Goal: Task Accomplishment & Management: Manage account settings

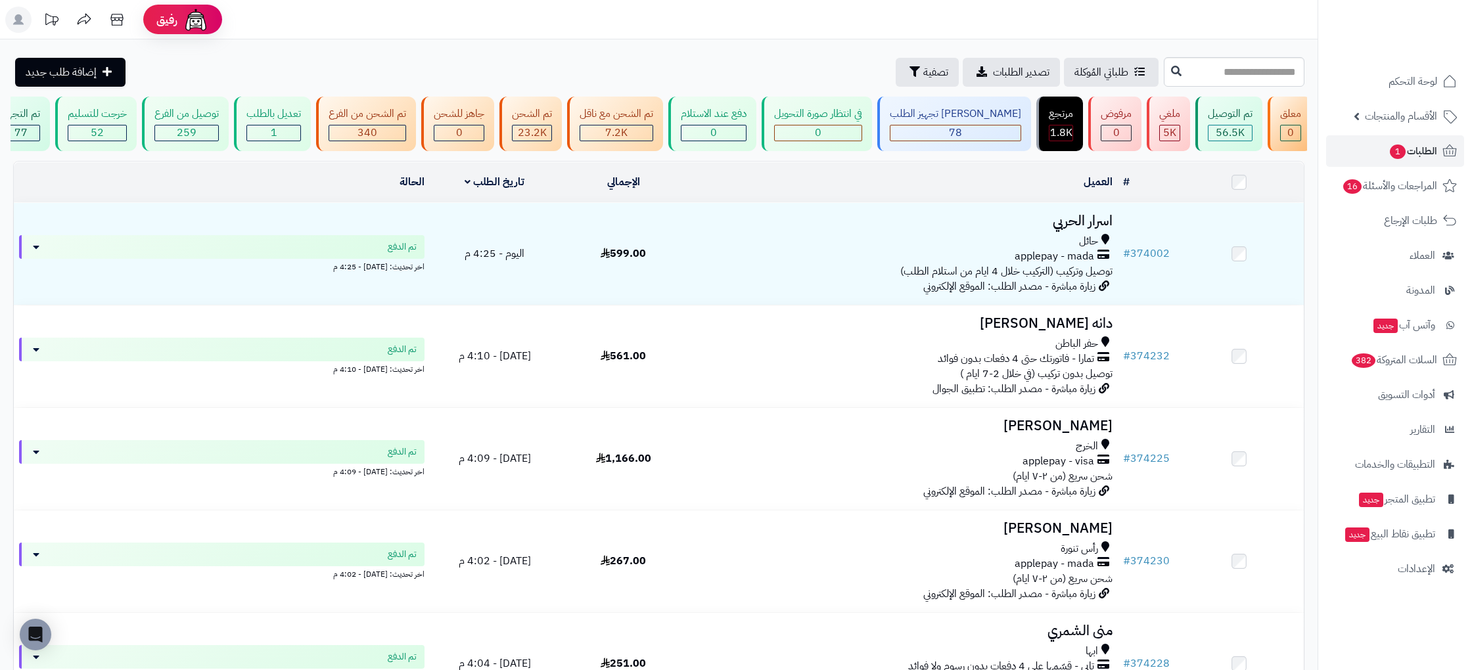
scroll to position [0, -167]
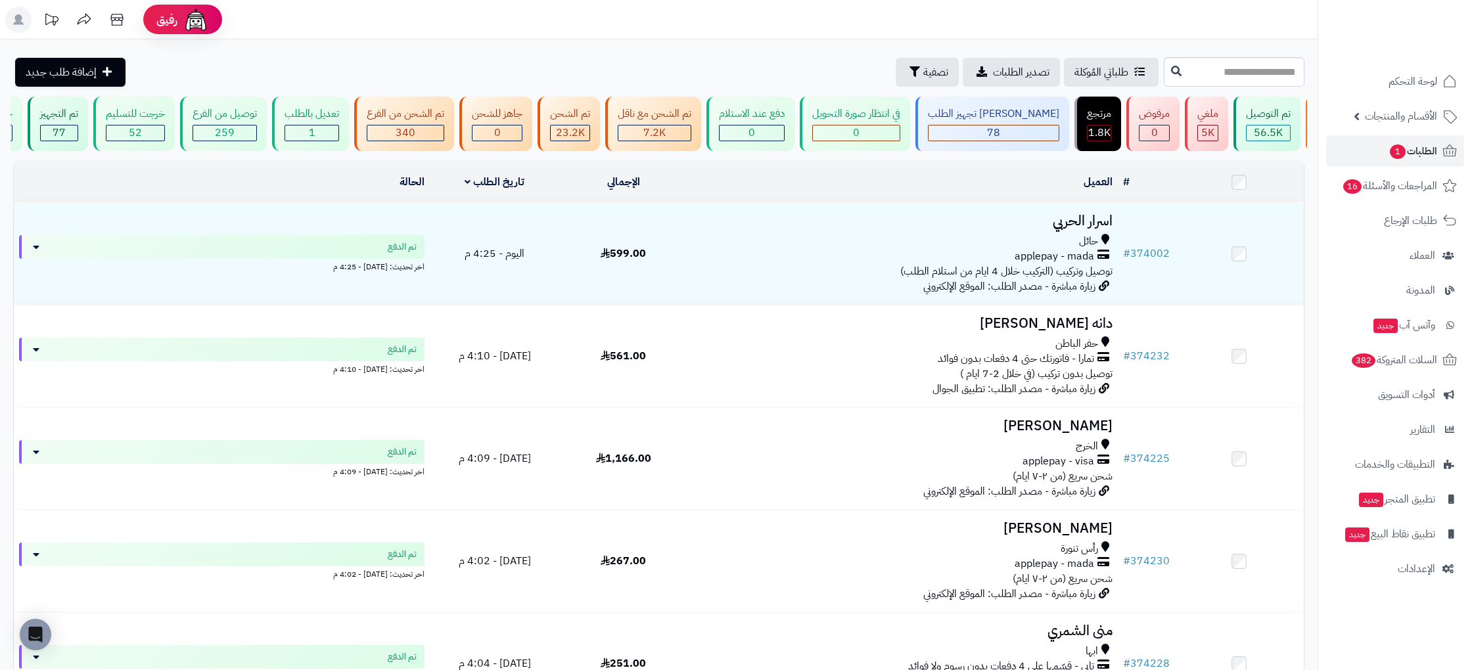
click at [12, 18] on rect at bounding box center [18, 20] width 26 height 26
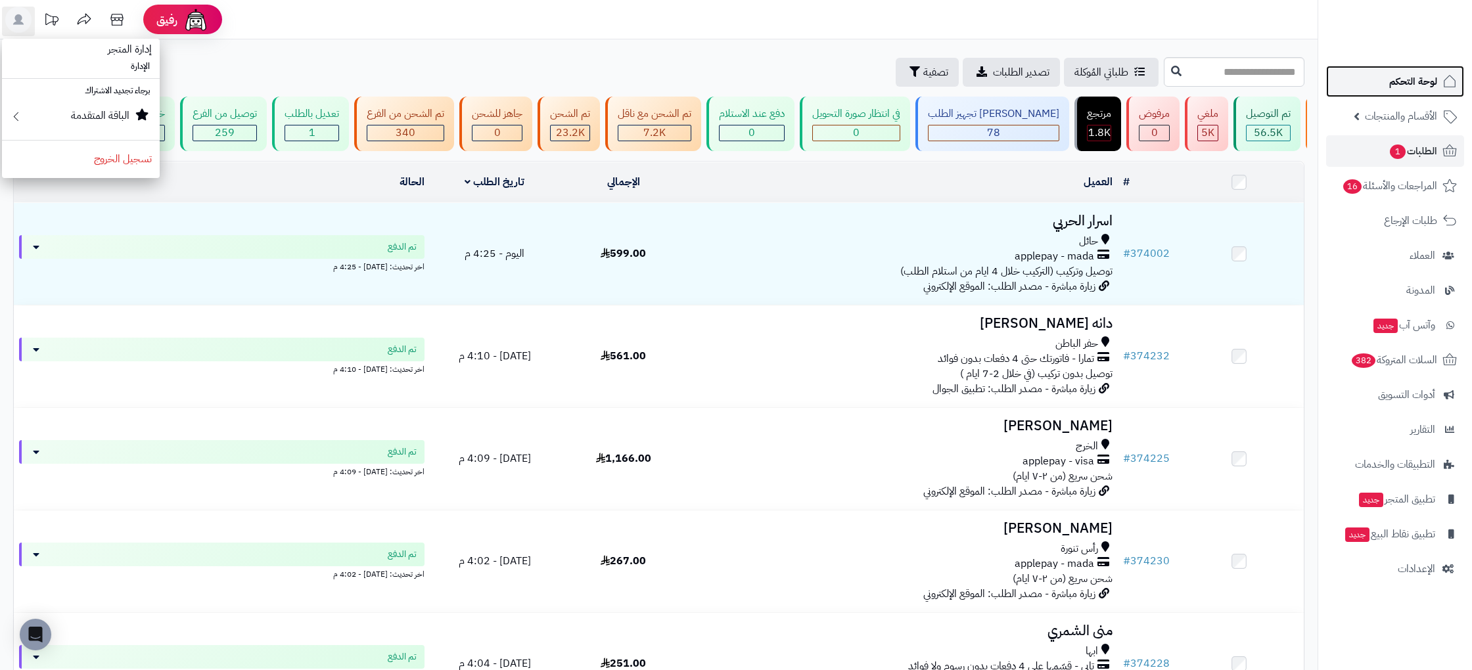
click at [1404, 84] on span "لوحة التحكم" at bounding box center [1413, 81] width 48 height 18
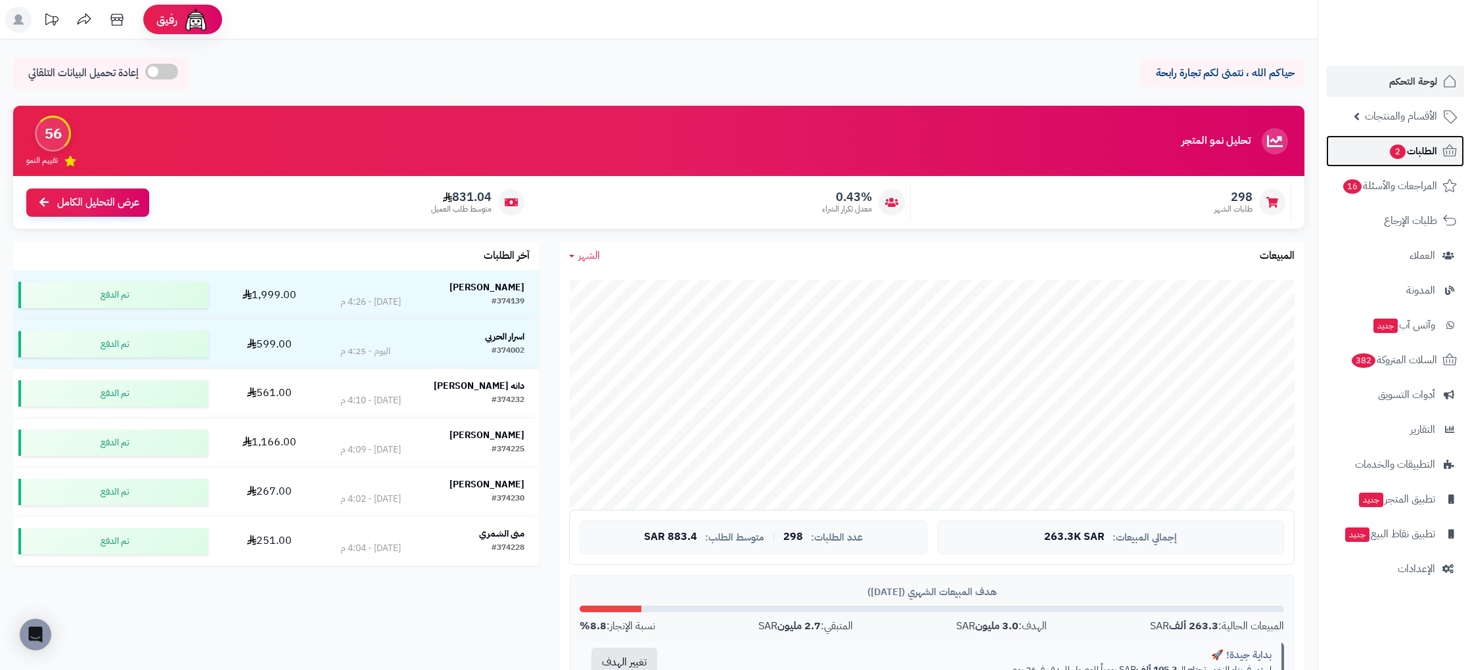
click at [1418, 154] on span "الطلبات 2" at bounding box center [1413, 151] width 49 height 18
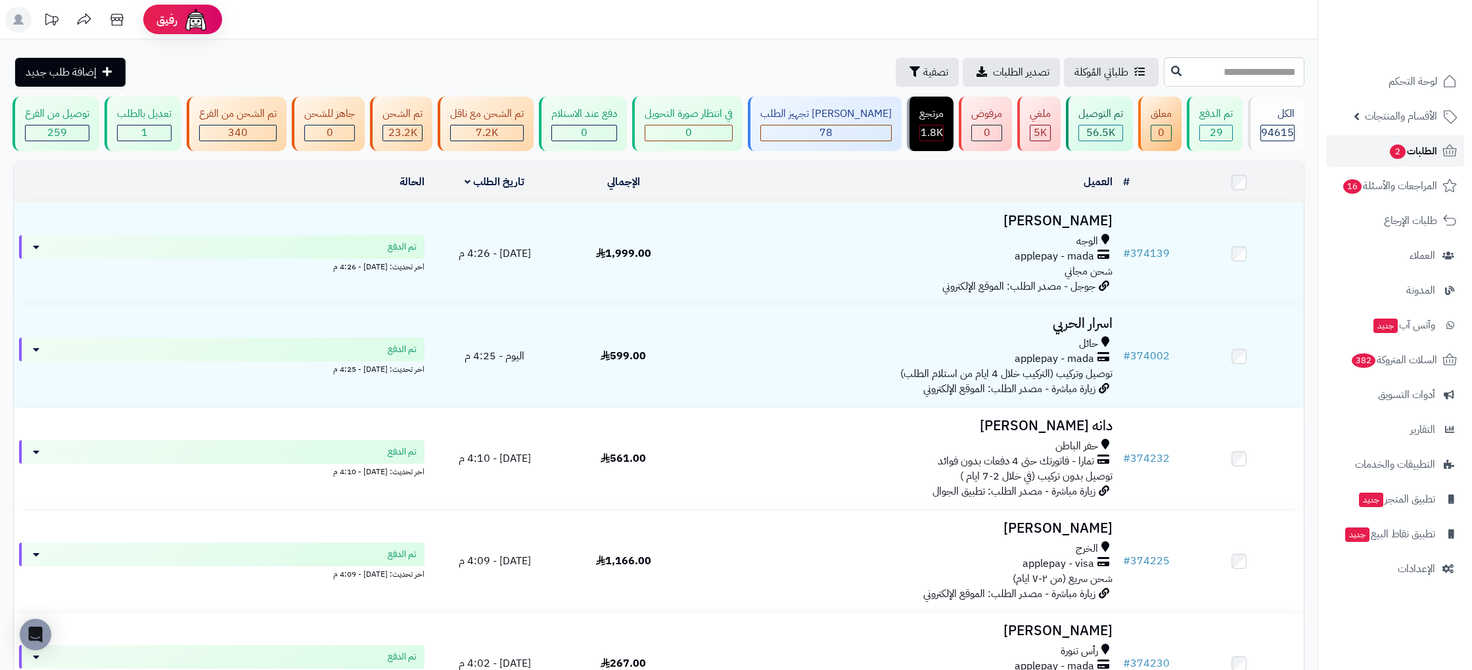
click at [1421, 154] on span "الطلبات 2" at bounding box center [1413, 151] width 49 height 18
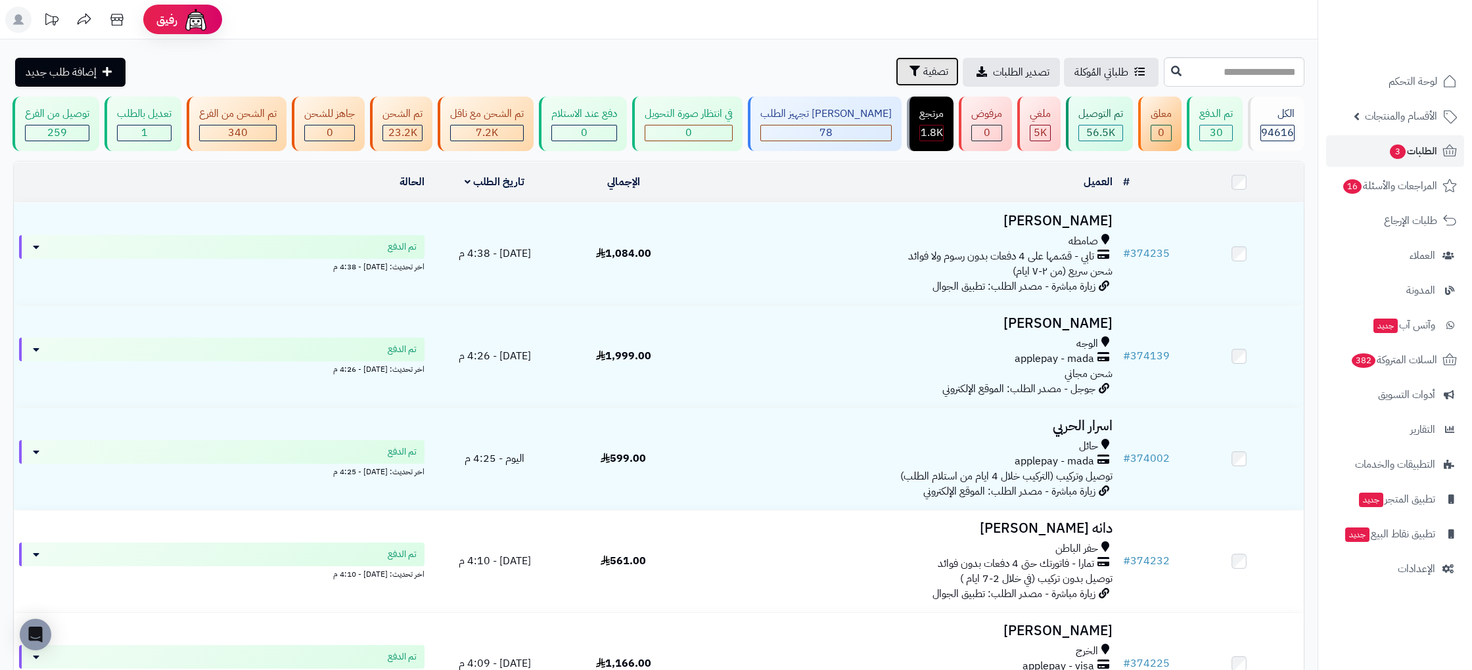
click at [911, 74] on icon "button" at bounding box center [915, 71] width 11 height 11
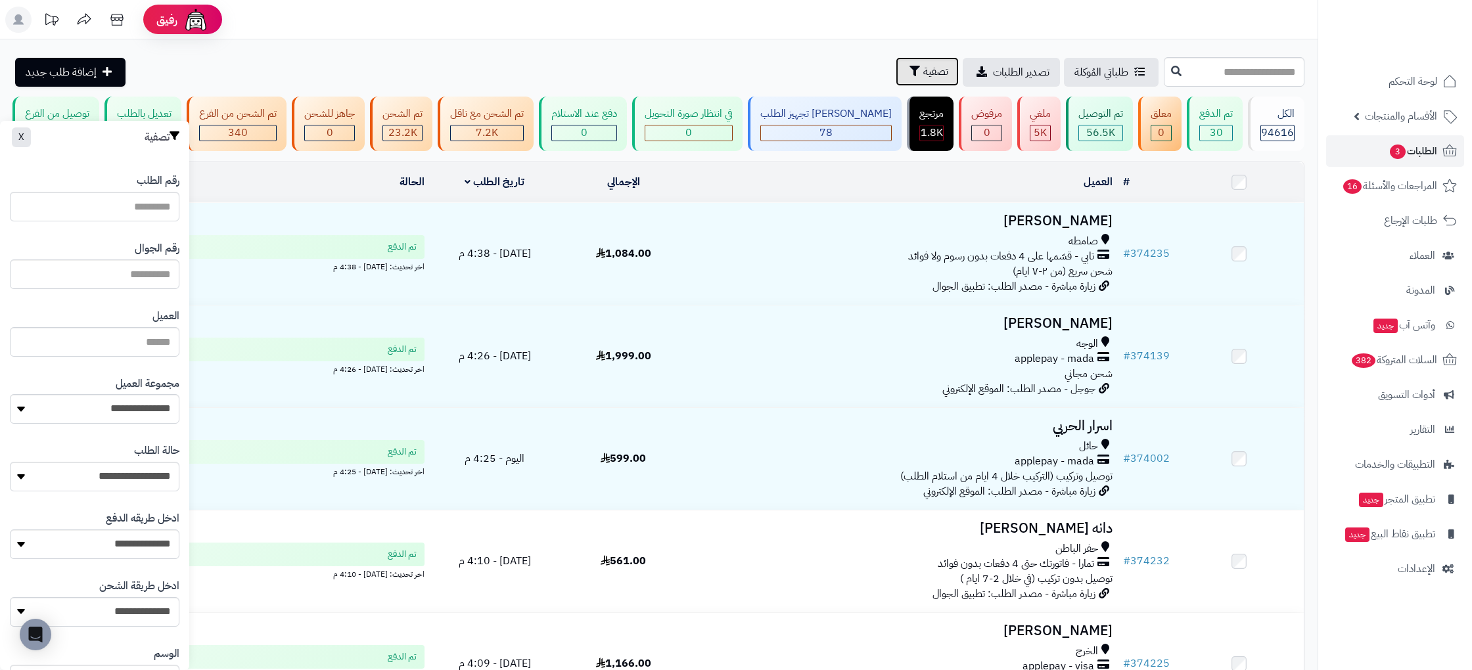
click at [911, 74] on icon "button" at bounding box center [915, 71] width 11 height 11
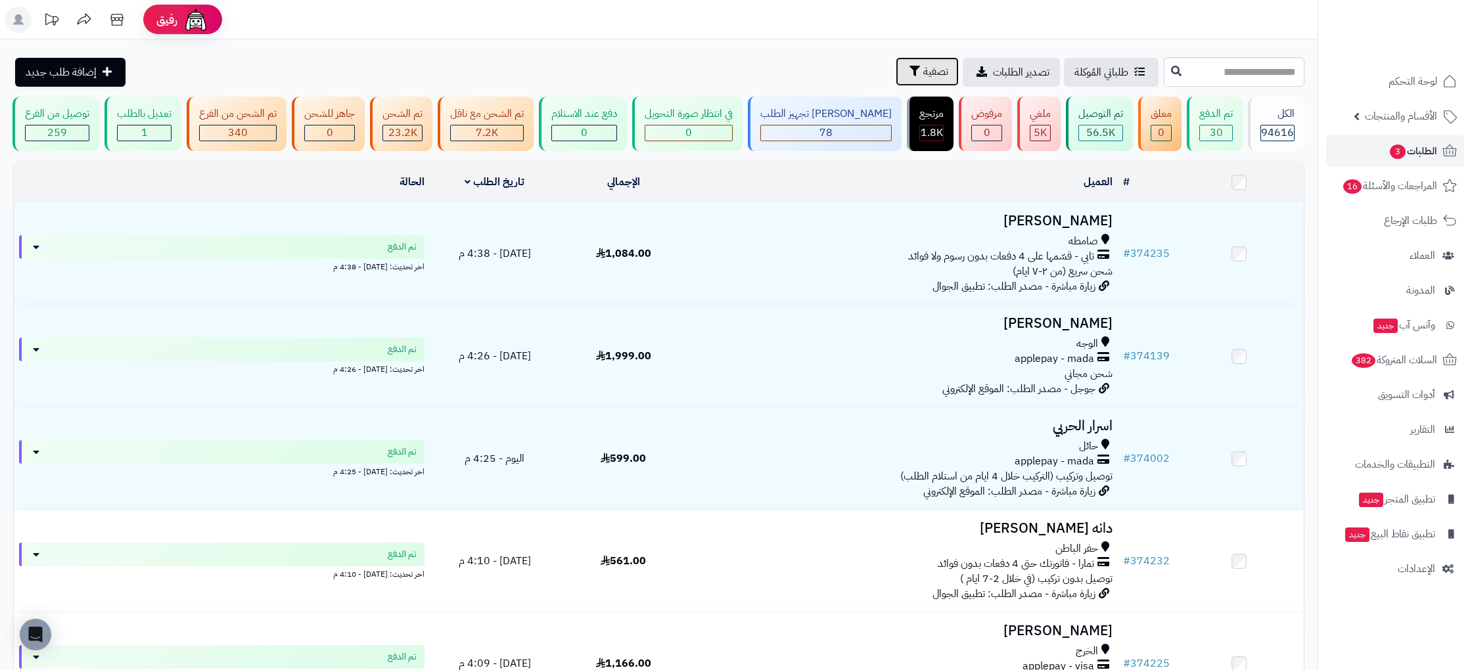
click at [911, 74] on icon "button" at bounding box center [915, 71] width 11 height 11
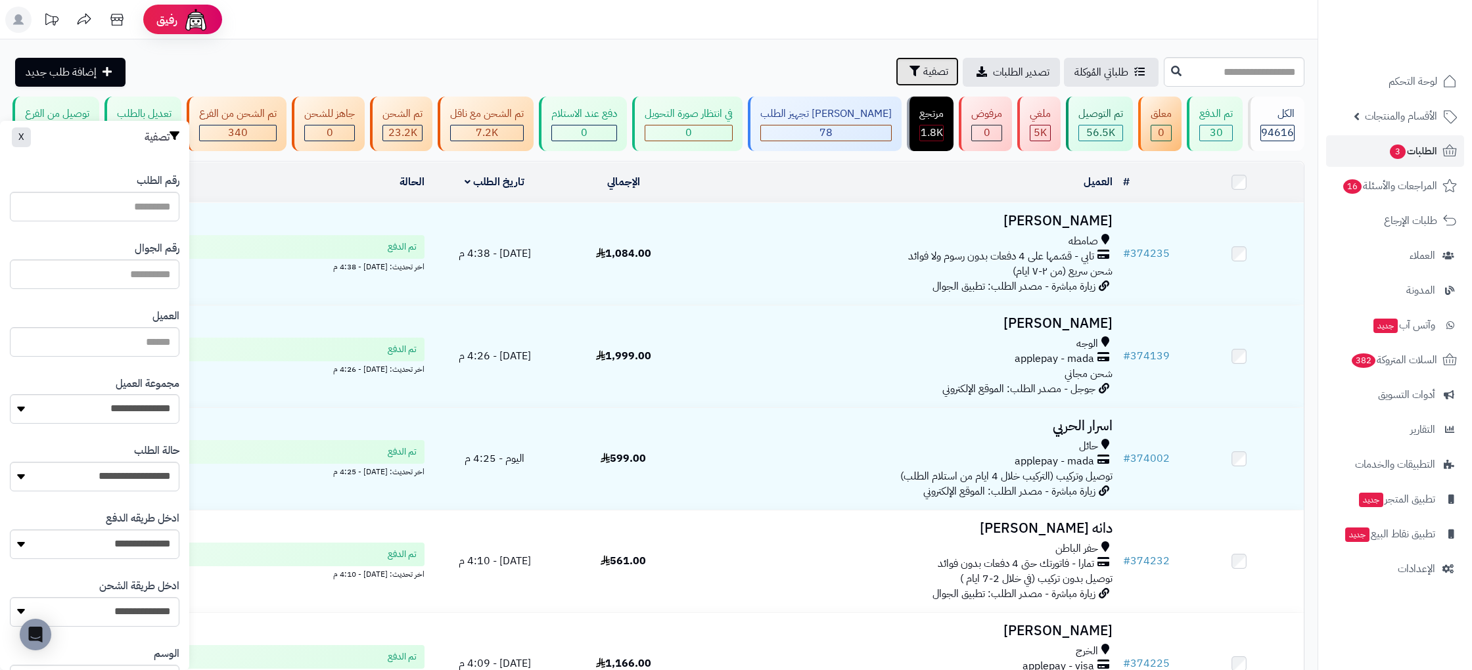
click at [911, 74] on icon "button" at bounding box center [915, 71] width 11 height 11
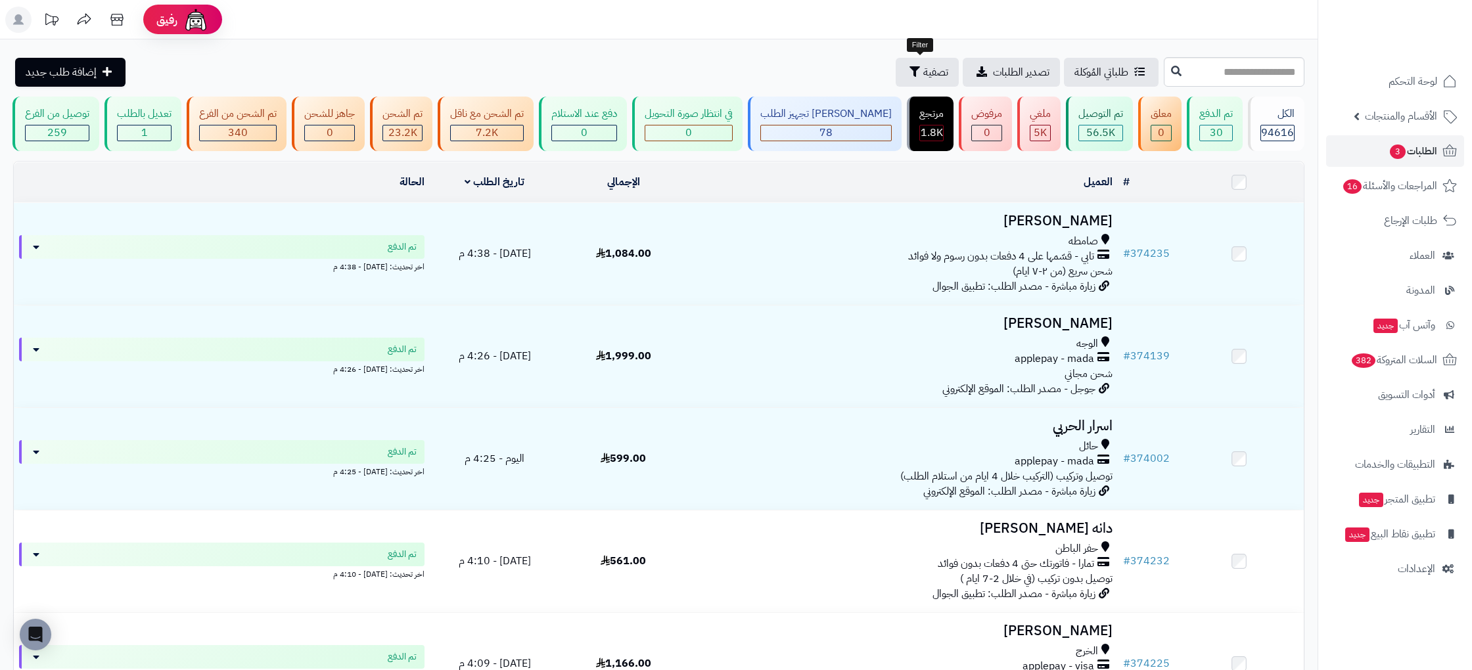
drag, startPoint x: 823, startPoint y: 41, endPoint x: 832, endPoint y: 44, distance: 9.2
click at [823, 41] on div "**********" at bounding box center [659, 672] width 1318 height 1266
click at [1092, 77] on span "طلباتي المُوكلة" at bounding box center [1101, 72] width 54 height 16
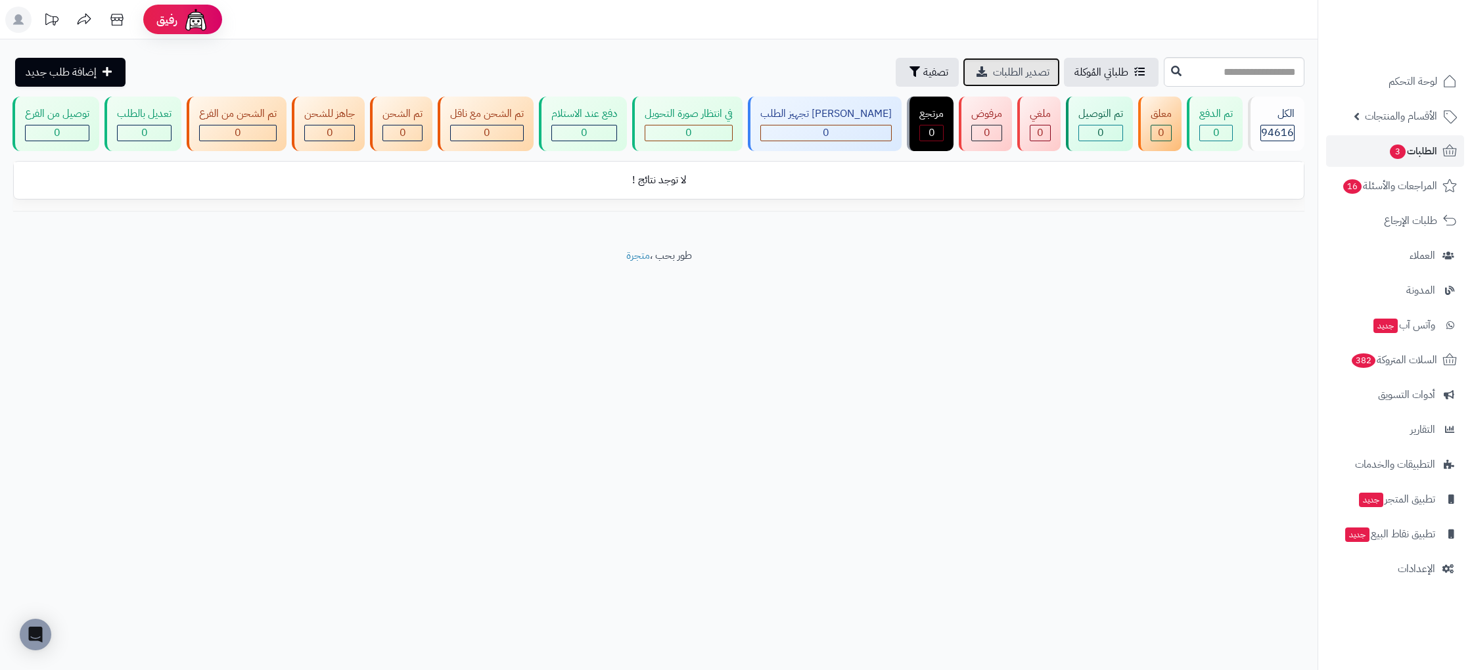
click at [1011, 72] on span "تصدير الطلبات" at bounding box center [1021, 72] width 57 height 16
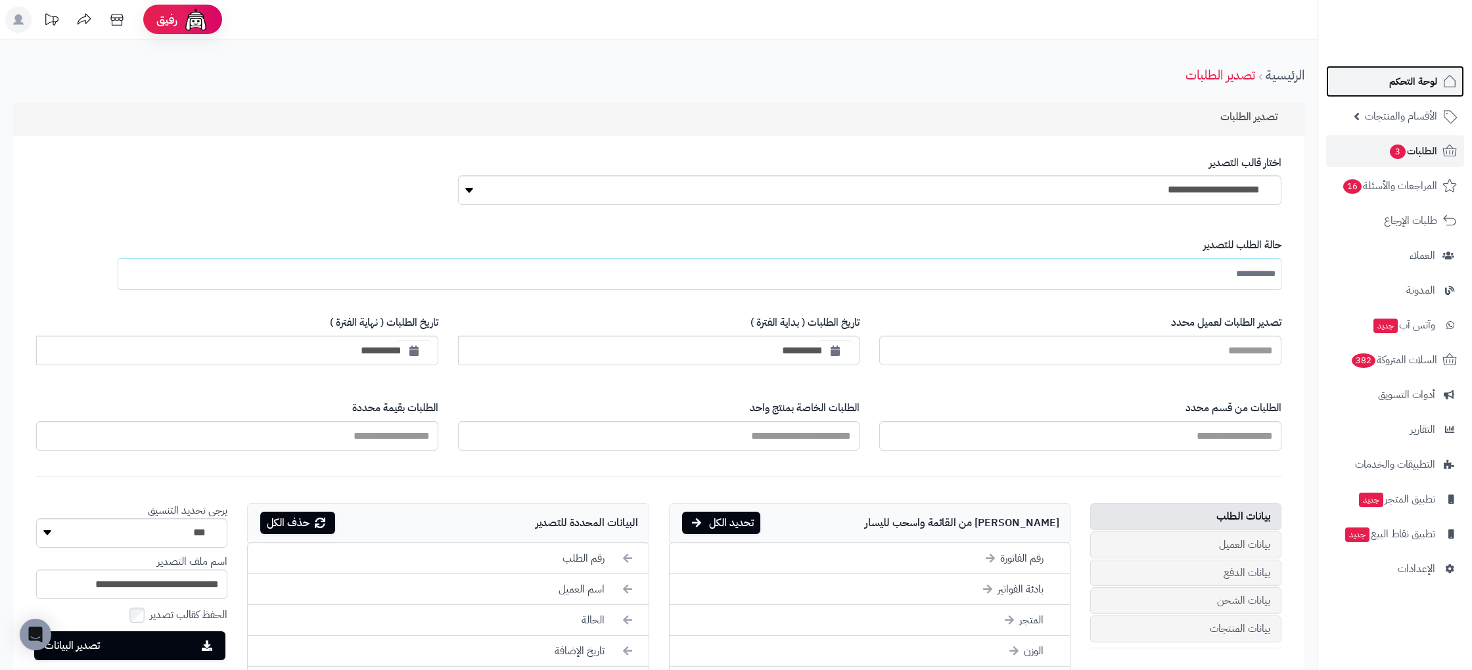
click at [1416, 80] on span "لوحة التحكم" at bounding box center [1413, 81] width 48 height 18
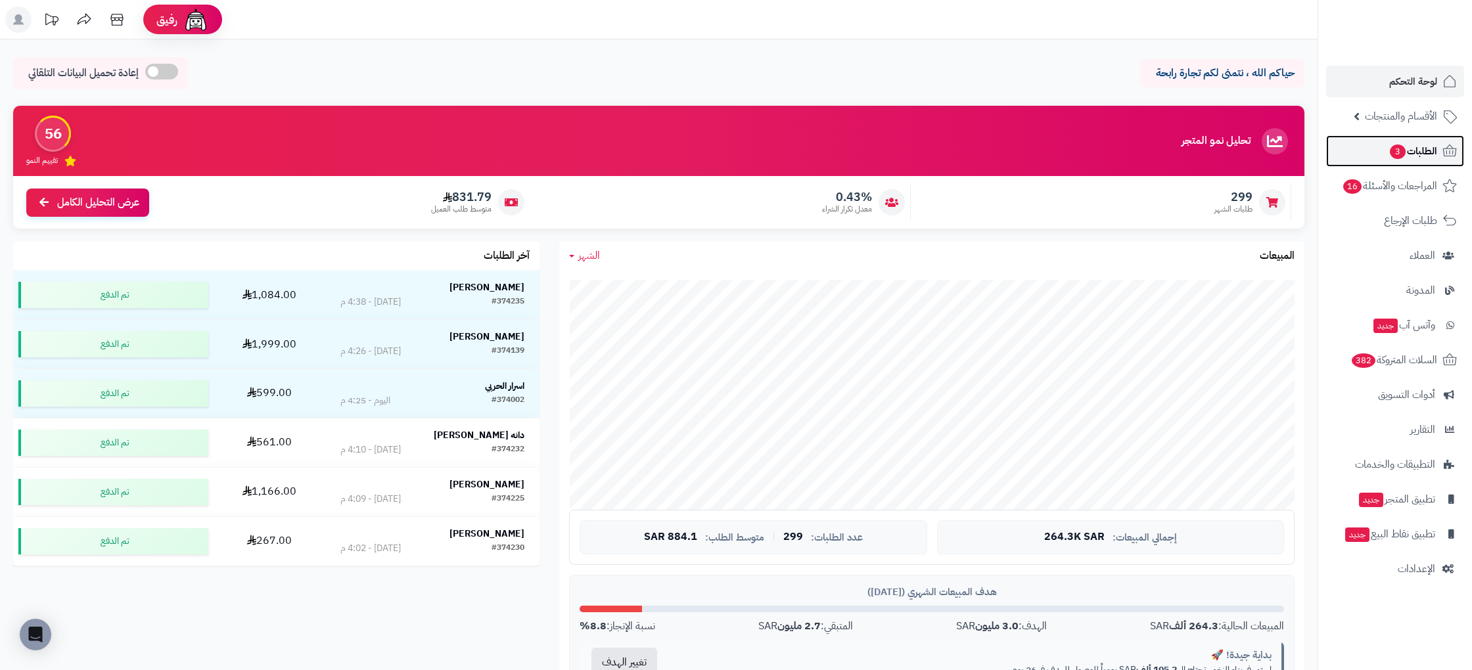
click at [1435, 159] on span "الطلبات 3" at bounding box center [1413, 151] width 49 height 18
